Goal: Browse casually

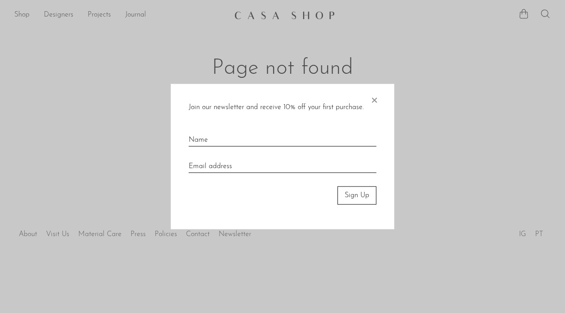
click at [378, 100] on span "×" at bounding box center [374, 98] width 9 height 29
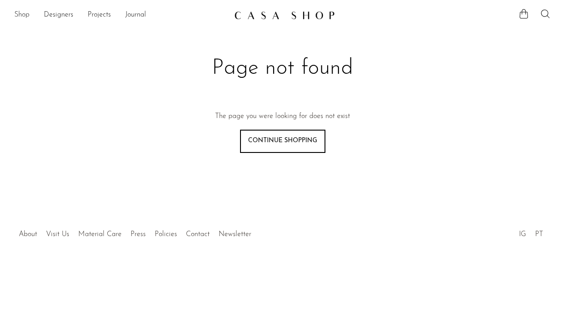
click at [26, 17] on link "Shop" at bounding box center [21, 15] width 15 height 12
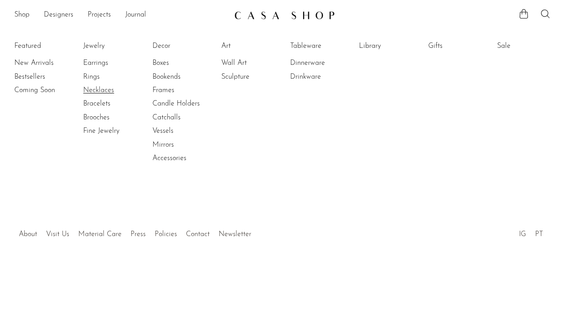
click at [91, 89] on link "Necklaces" at bounding box center [116, 90] width 67 height 10
click at [101, 66] on link "Earrings" at bounding box center [116, 63] width 67 height 10
click at [163, 47] on link "Decor" at bounding box center [186, 46] width 67 height 10
click at [434, 49] on link "Gifts" at bounding box center [461, 46] width 67 height 10
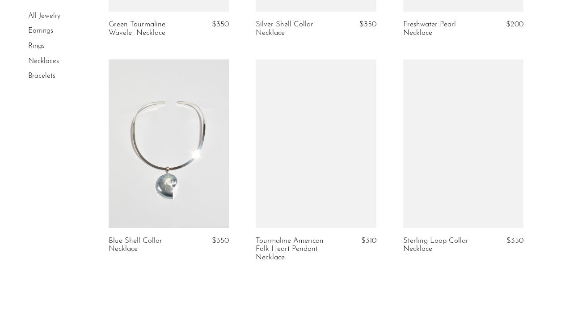
scroll to position [2480, 0]
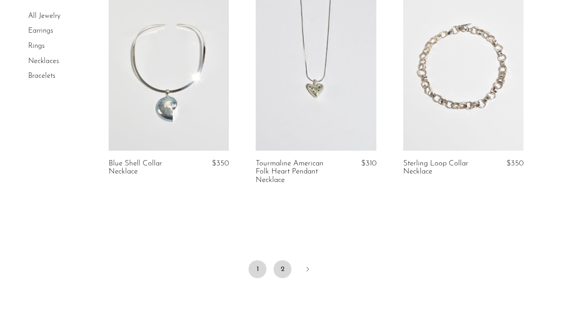
click at [280, 271] on link "2" at bounding box center [283, 269] width 18 height 18
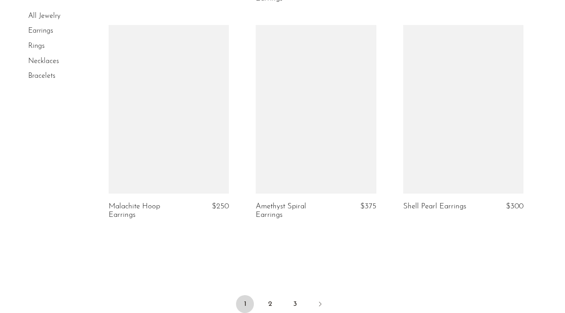
scroll to position [2450, 0]
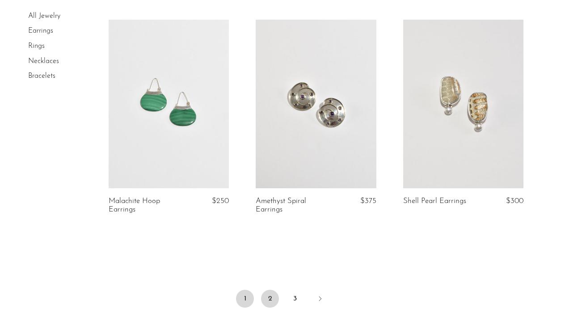
click at [275, 297] on link "2" at bounding box center [270, 299] width 18 height 18
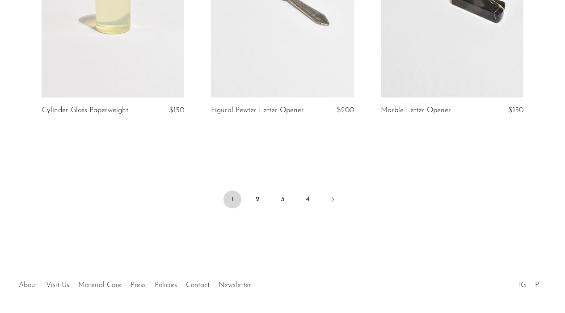
scroll to position [2882, 0]
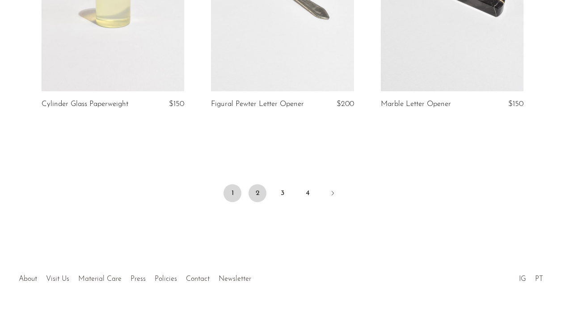
click at [255, 197] on link "2" at bounding box center [258, 193] width 18 height 18
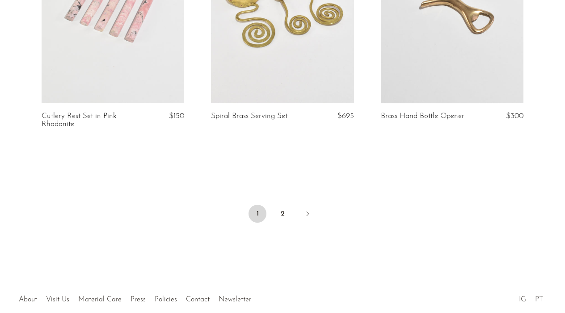
scroll to position [2908, 0]
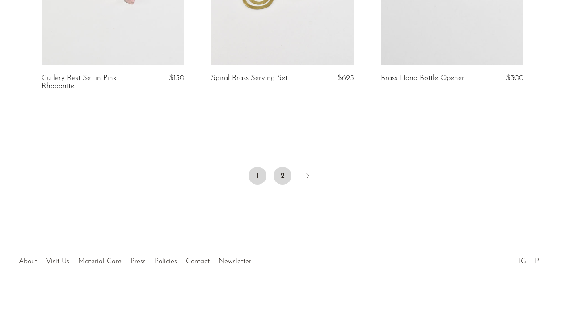
click at [289, 170] on link "2" at bounding box center [283, 176] width 18 height 18
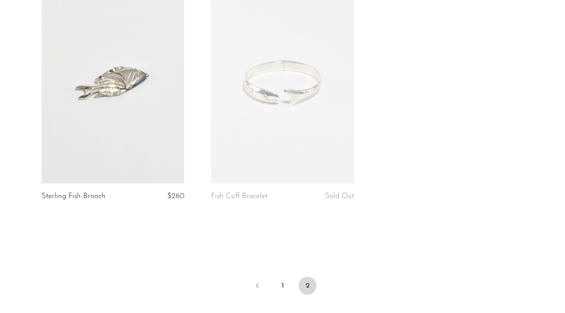
scroll to position [2526, 0]
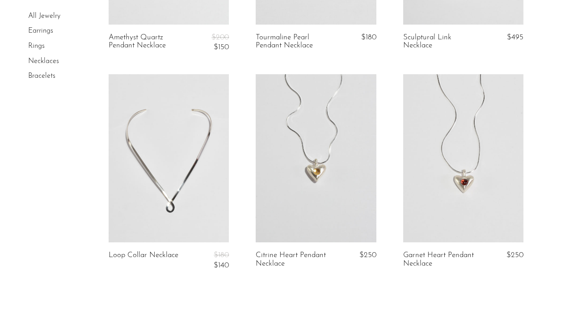
scroll to position [414, 0]
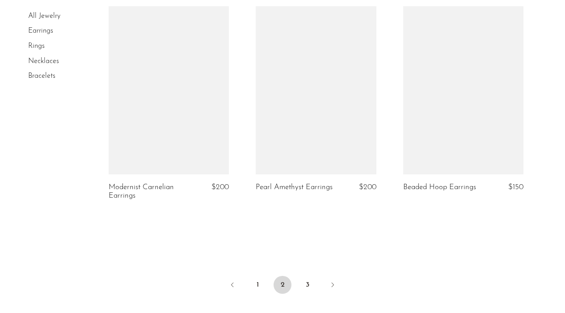
scroll to position [2433, 0]
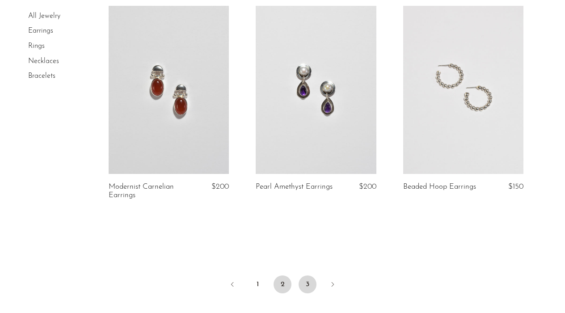
click at [309, 286] on link "3" at bounding box center [308, 285] width 18 height 18
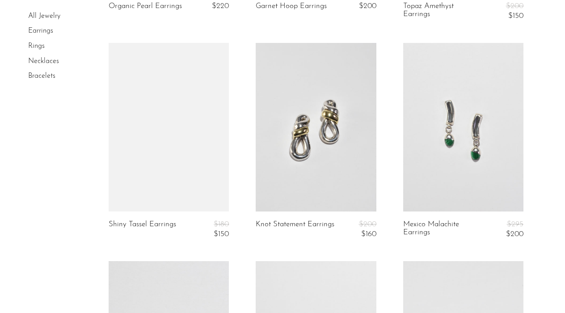
scroll to position [878, 0]
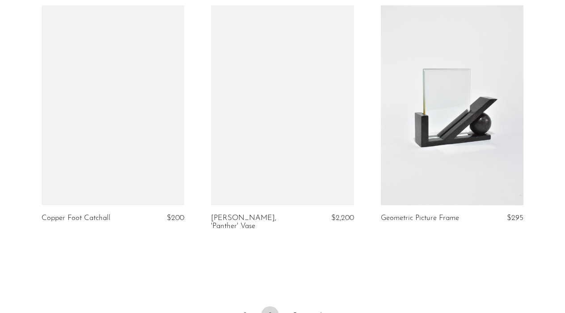
scroll to position [2761, 0]
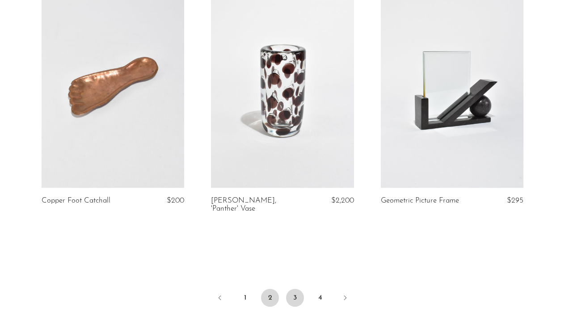
click at [294, 290] on link "3" at bounding box center [295, 298] width 18 height 18
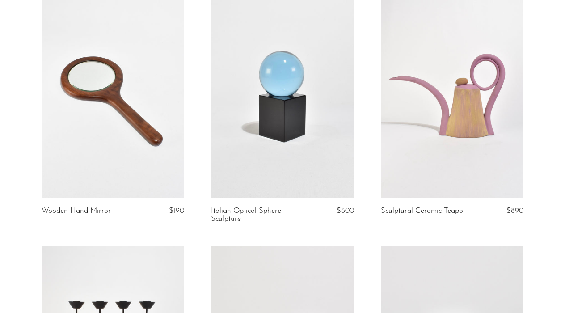
scroll to position [809, 0]
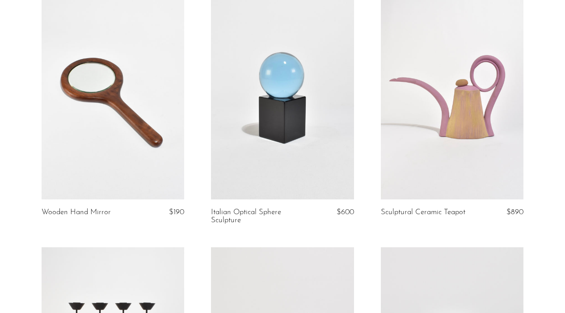
click at [423, 128] on link at bounding box center [452, 100] width 143 height 200
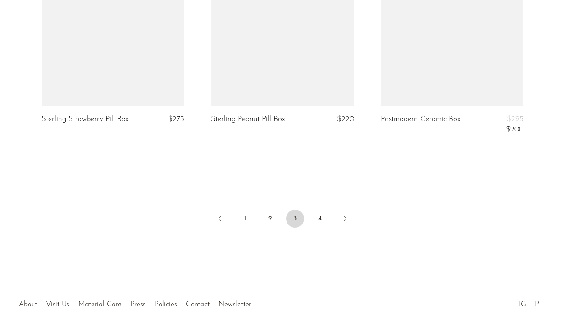
scroll to position [2905, 0]
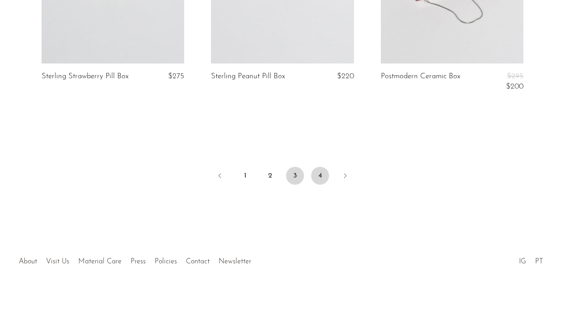
click at [322, 171] on link "4" at bounding box center [320, 176] width 18 height 18
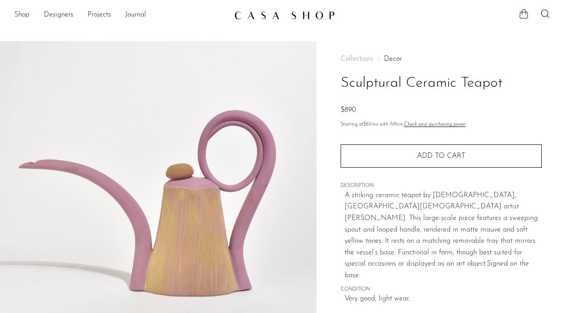
click at [395, 9] on div at bounding box center [444, 14] width 213 height 13
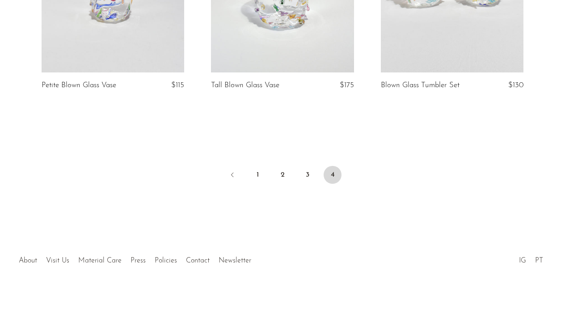
scroll to position [716, 0]
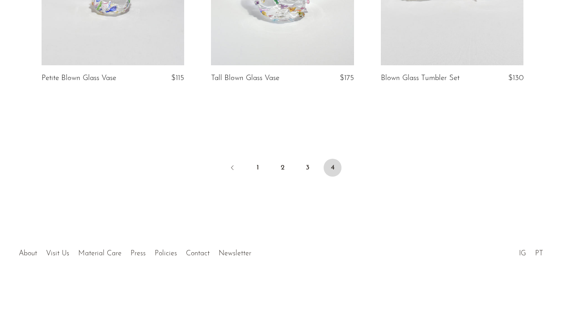
click at [517, 254] on li "IG" at bounding box center [523, 254] width 16 height 12
click at [521, 254] on link "IG" at bounding box center [522, 253] width 7 height 7
